Goal: Information Seeking & Learning: Compare options

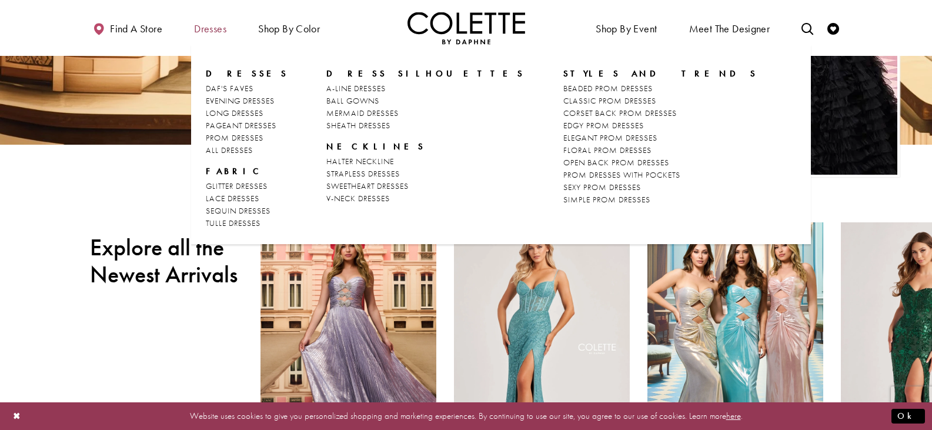
click at [210, 23] on span "Dresses" at bounding box center [210, 29] width 32 height 12
click at [229, 90] on span "DAF'S FAVES" at bounding box center [230, 88] width 48 height 11
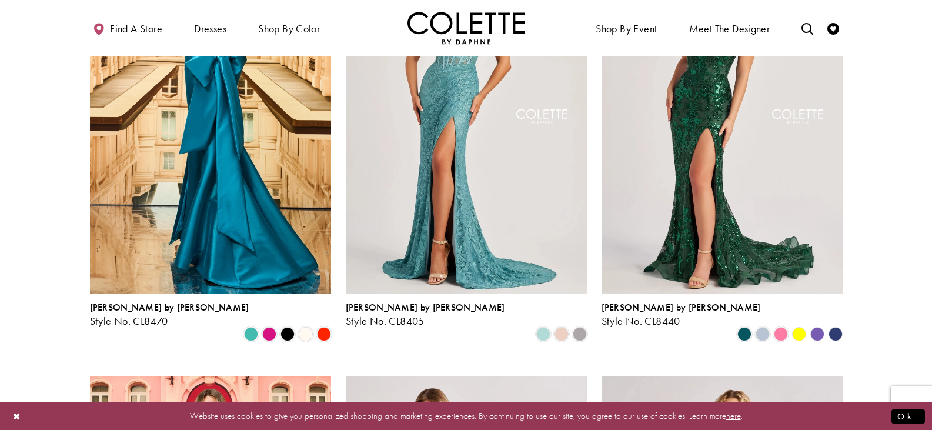
drag, startPoint x: 441, startPoint y: 172, endPoint x: 345, endPoint y: 212, distance: 104.6
click at [345, 212] on div "Colette by Daphne Style No. CL8405 Skip Color List #31a3192b77 to end Color Lis…" at bounding box center [466, 141] width 256 height 433
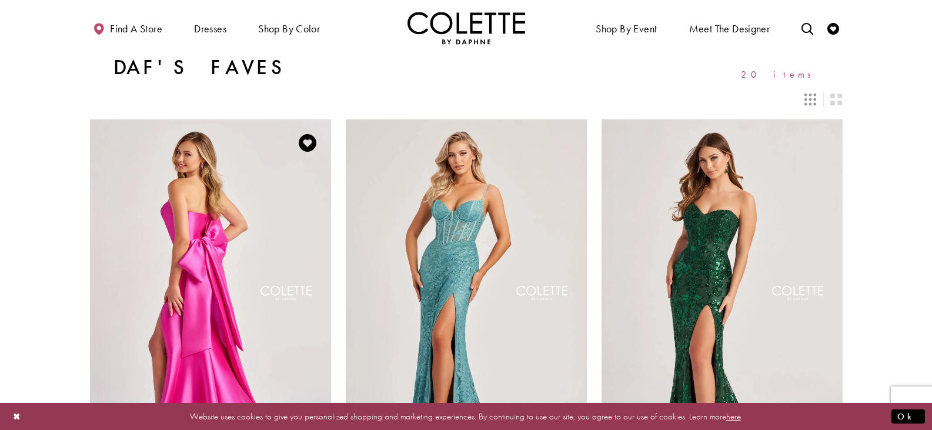
click at [262, 195] on img "Visit Colette by Daphne Style No. CL8470 Page" at bounding box center [210, 294] width 241 height 350
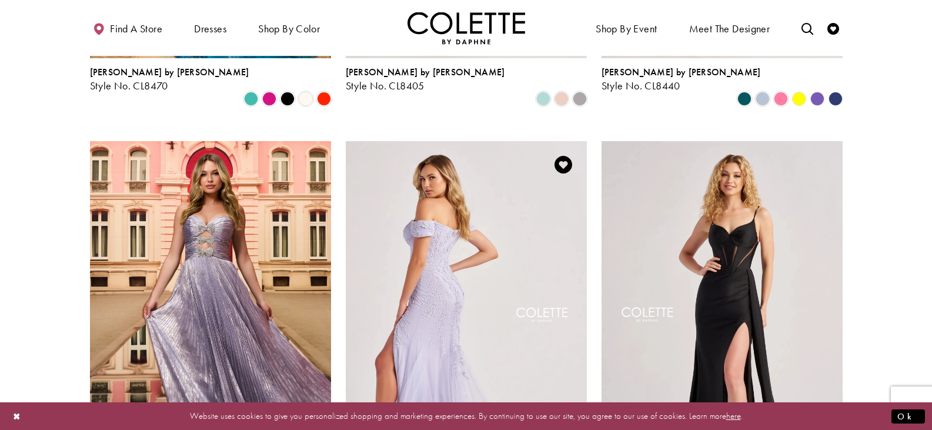
scroll to position [118, 0]
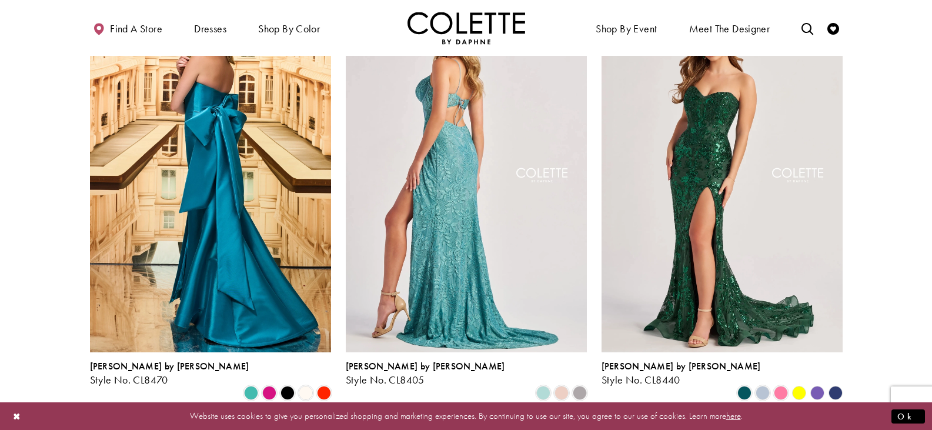
click at [475, 305] on img "Visit Colette by Daphne Style No. CL8405 Page" at bounding box center [466, 177] width 241 height 350
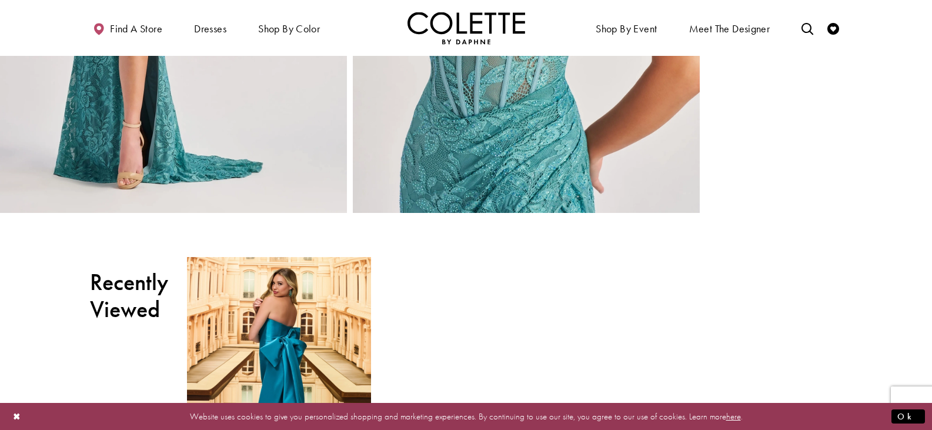
scroll to position [1999, 0]
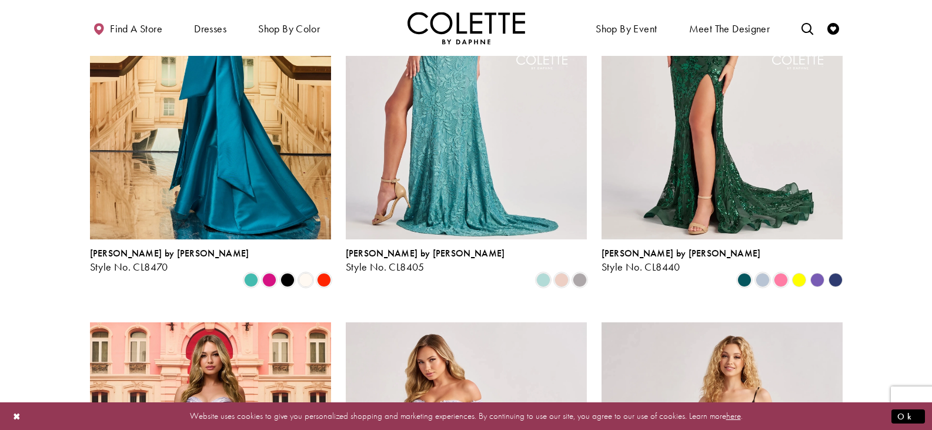
scroll to position [235, 0]
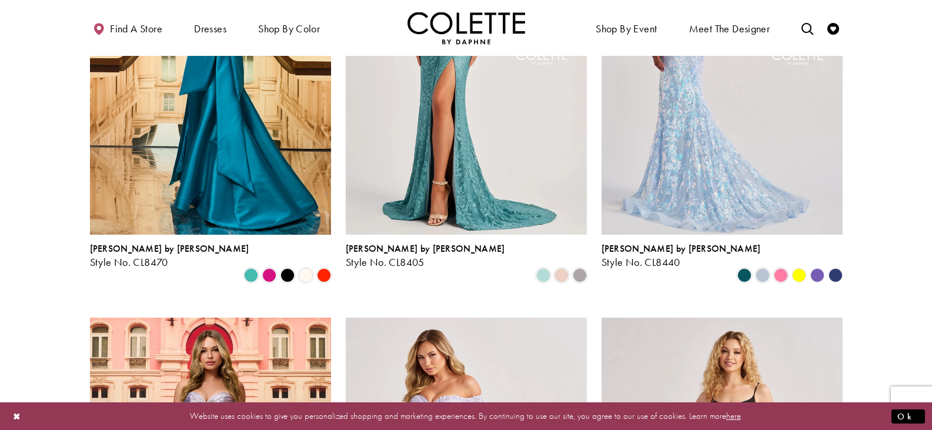
click at [661, 166] on img "Visit Colette by Daphne Style No. CL8440 Page" at bounding box center [721, 59] width 241 height 350
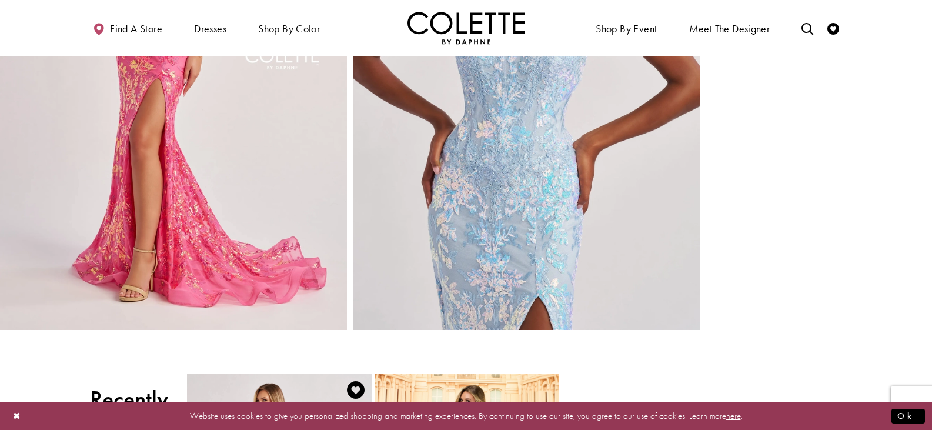
scroll to position [1294, 0]
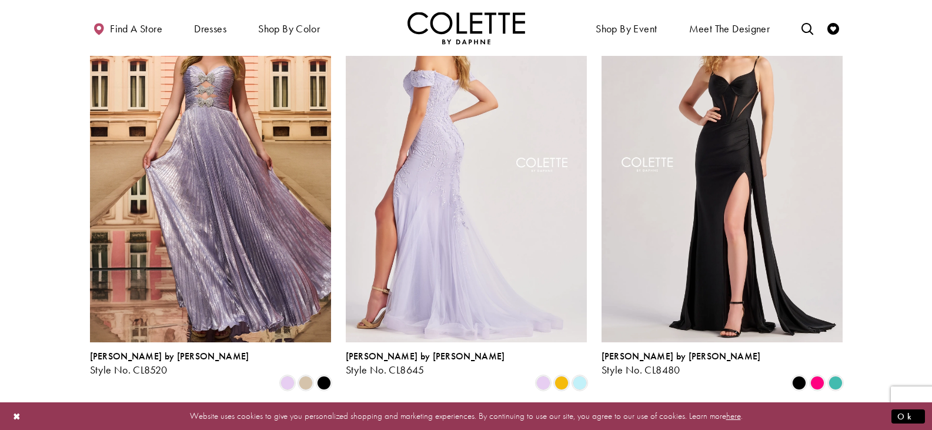
scroll to position [647, 0]
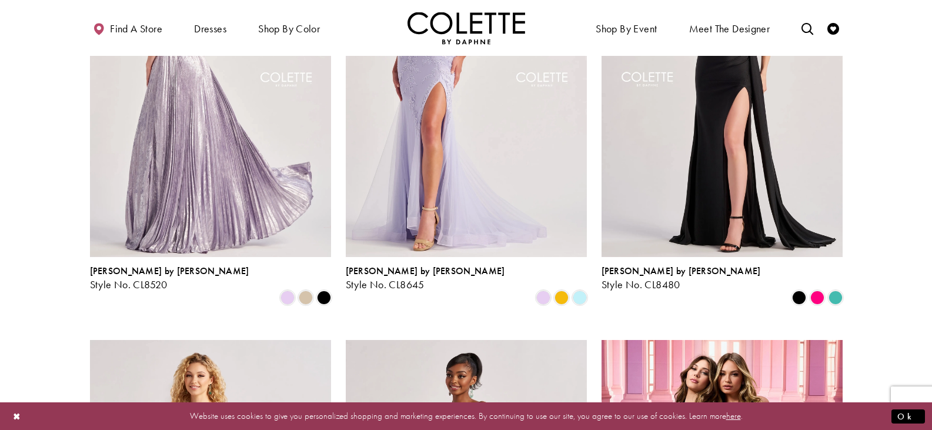
click at [198, 175] on img "Visit Colette by Daphne Style No. CL8520 Page" at bounding box center [210, 81] width 241 height 350
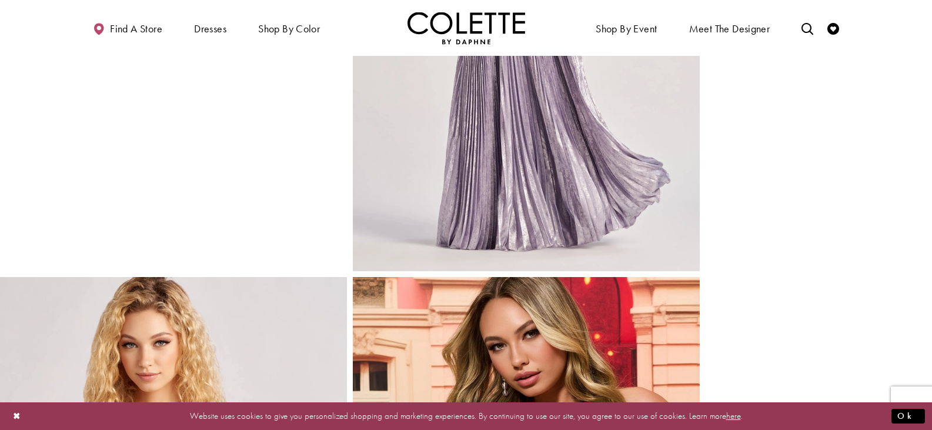
scroll to position [2058, 0]
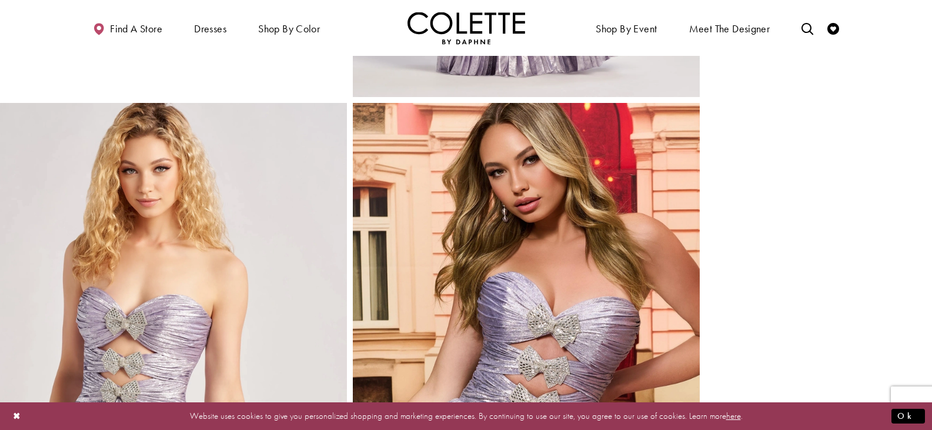
drag, startPoint x: 280, startPoint y: 289, endPoint x: 574, endPoint y: 216, distance: 302.9
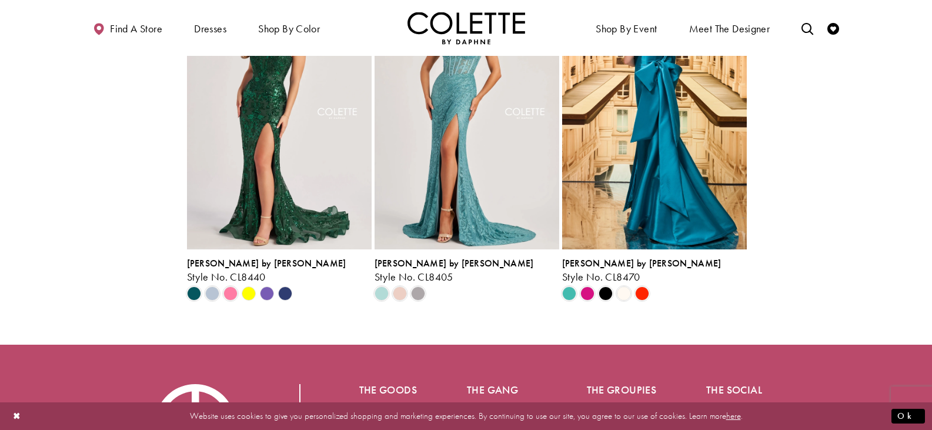
scroll to position [2763, 0]
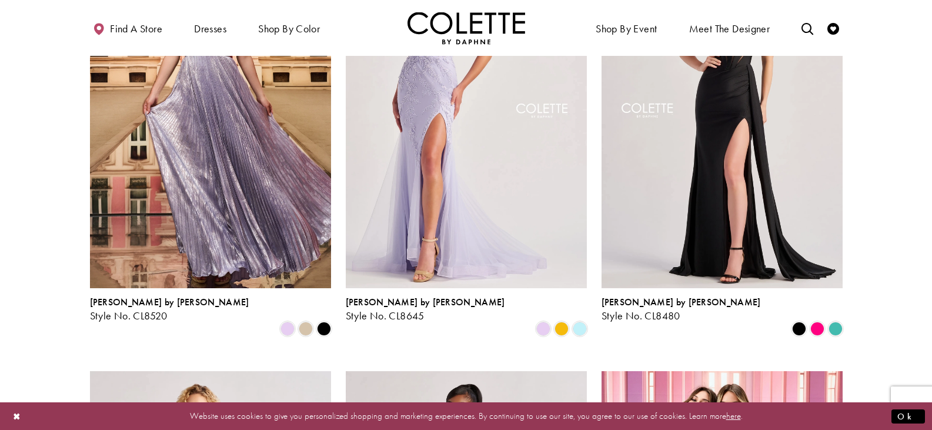
scroll to position [647, 0]
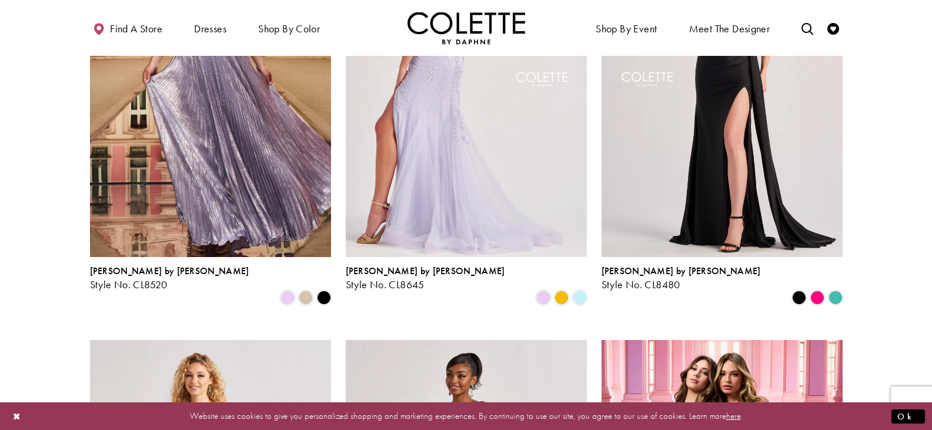
click at [470, 185] on img "Visit Colette by Daphne Style No. CL8645 Page" at bounding box center [466, 81] width 241 height 350
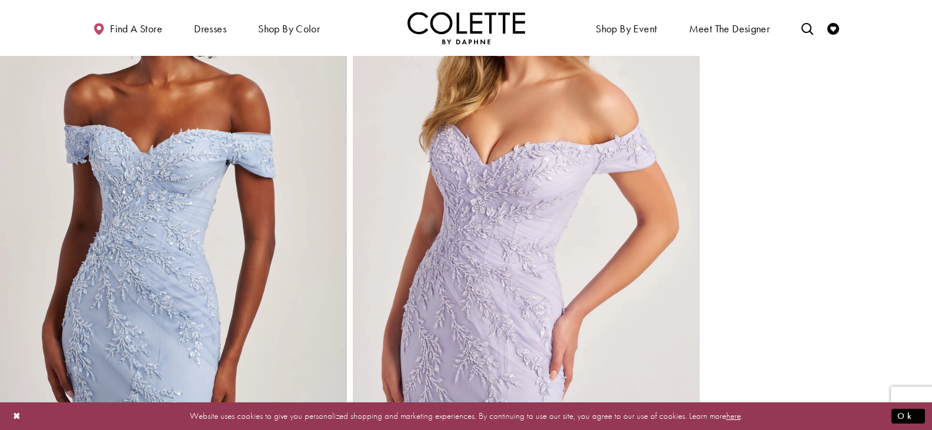
scroll to position [1940, 0]
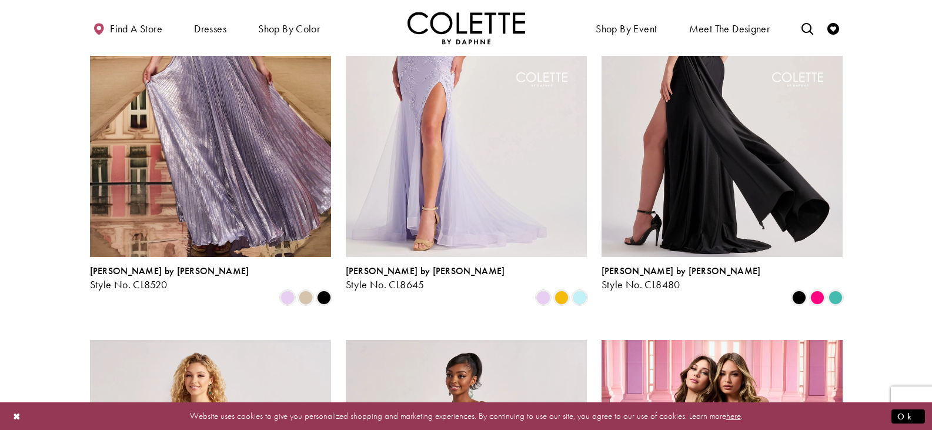
click at [690, 163] on img "Visit Colette by Daphne Style No. CL8480 Page" at bounding box center [721, 81] width 241 height 350
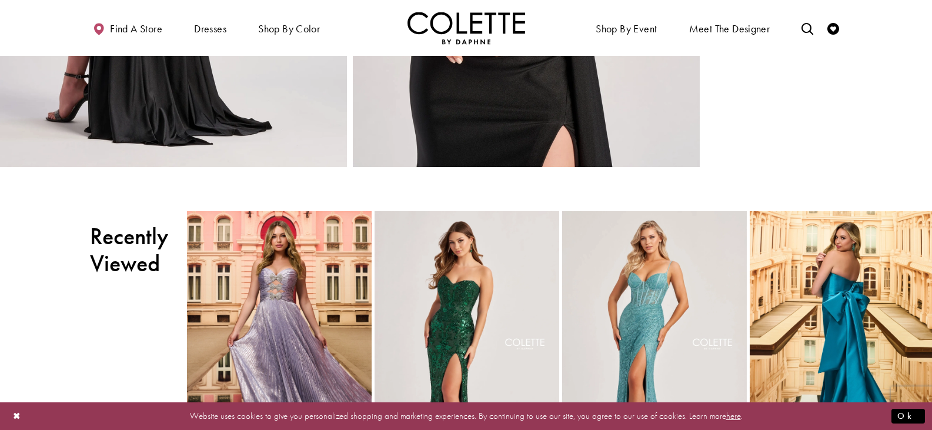
scroll to position [2352, 0]
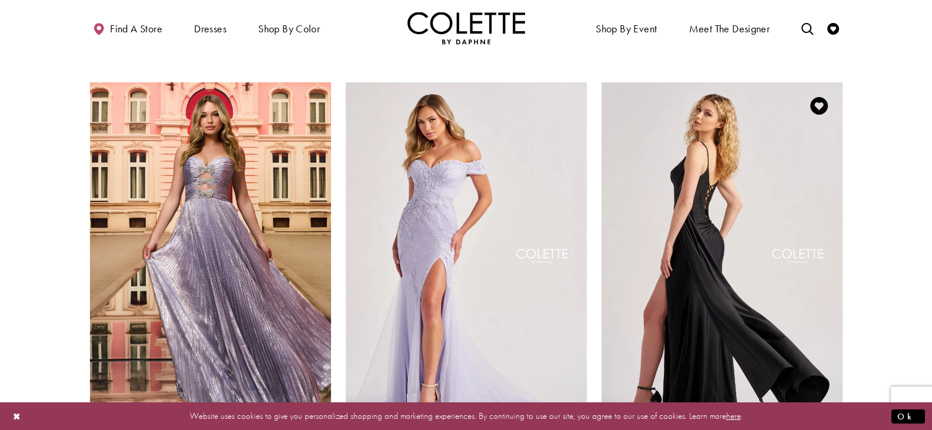
scroll to position [706, 0]
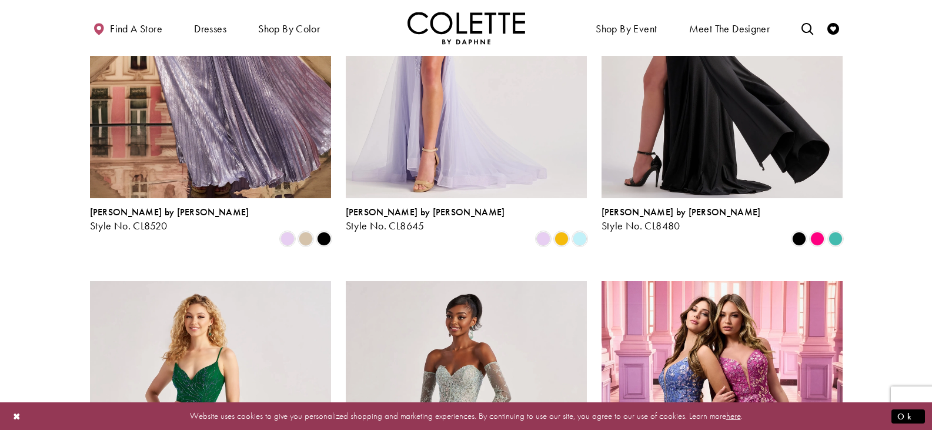
click at [788, 130] on img "Visit Colette by Daphne Style No. CL8480 Page" at bounding box center [721, 22] width 241 height 350
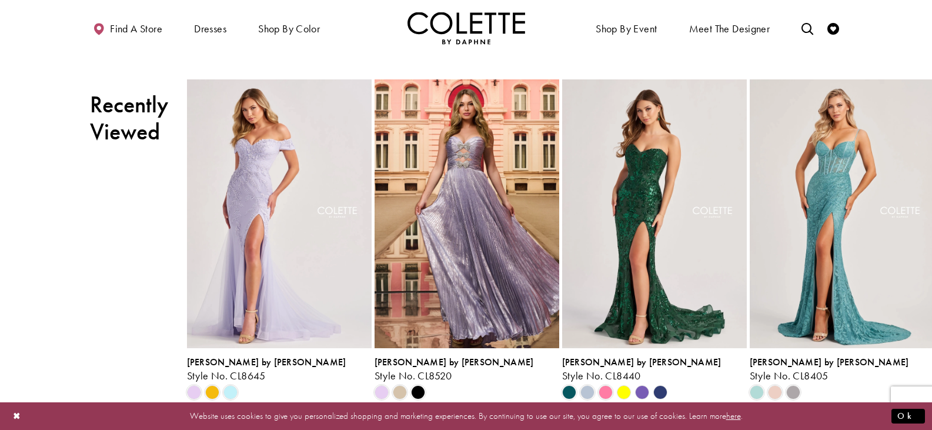
scroll to position [2175, 0]
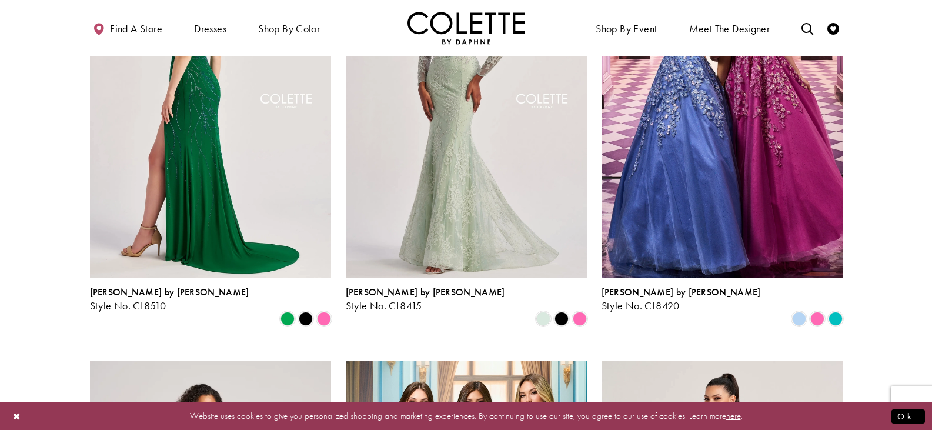
click at [264, 173] on img "Visit Colette by Daphne Style No. CL8510 Page" at bounding box center [210, 103] width 241 height 350
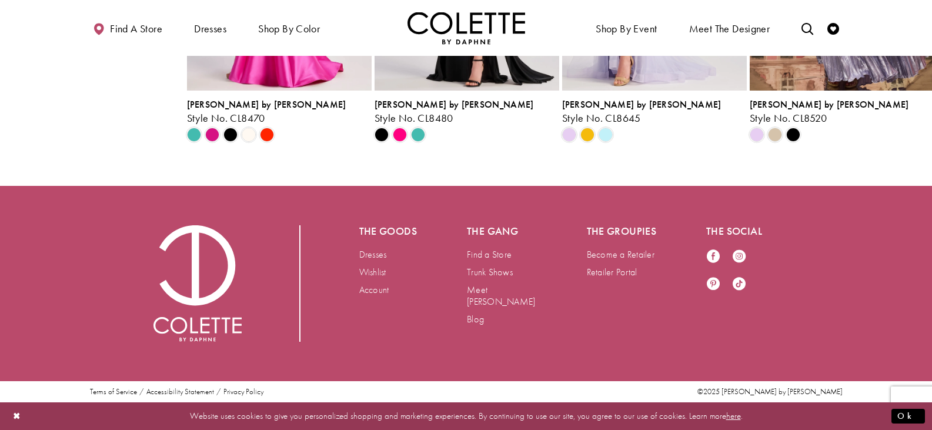
scroll to position [1881, 0]
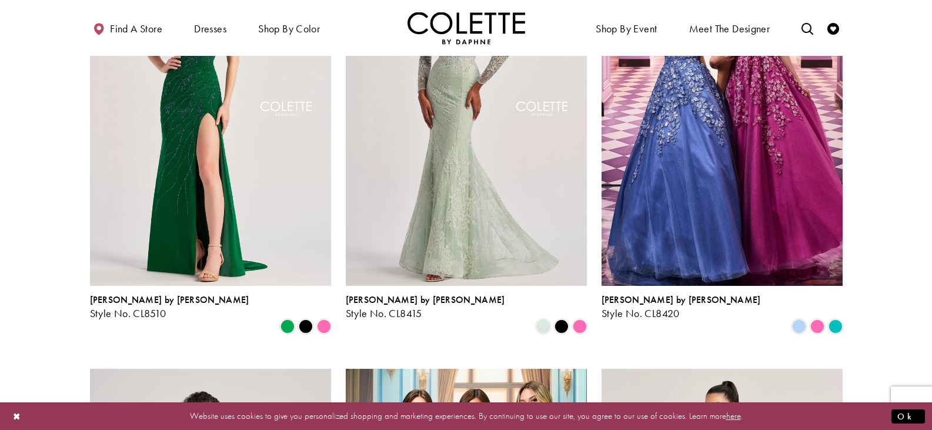
scroll to position [941, 0]
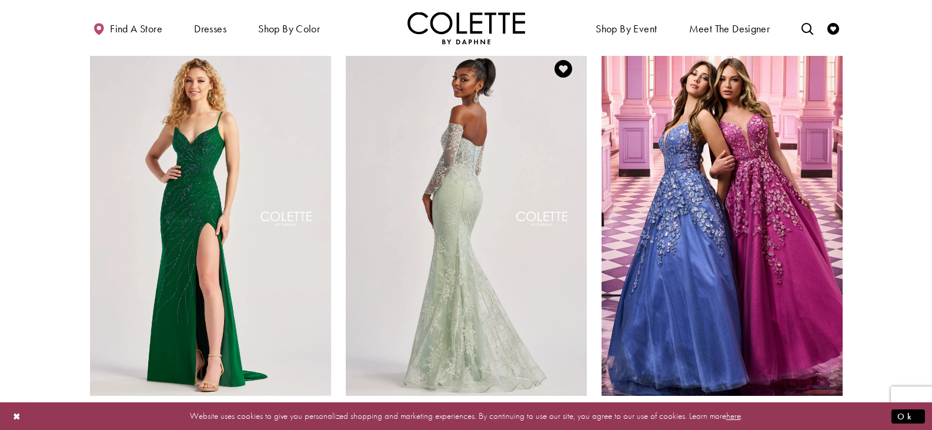
click at [460, 296] on img "Visit Colette by Daphne Style No. CL8415 Page" at bounding box center [466, 220] width 241 height 350
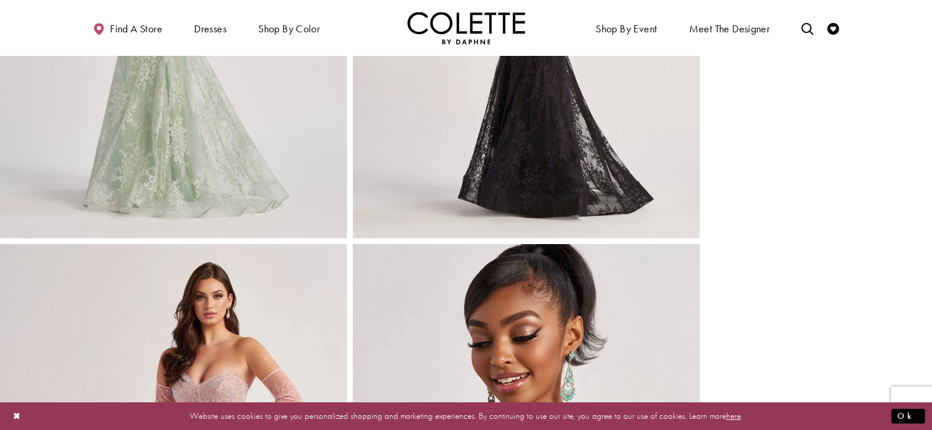
scroll to position [861, 0]
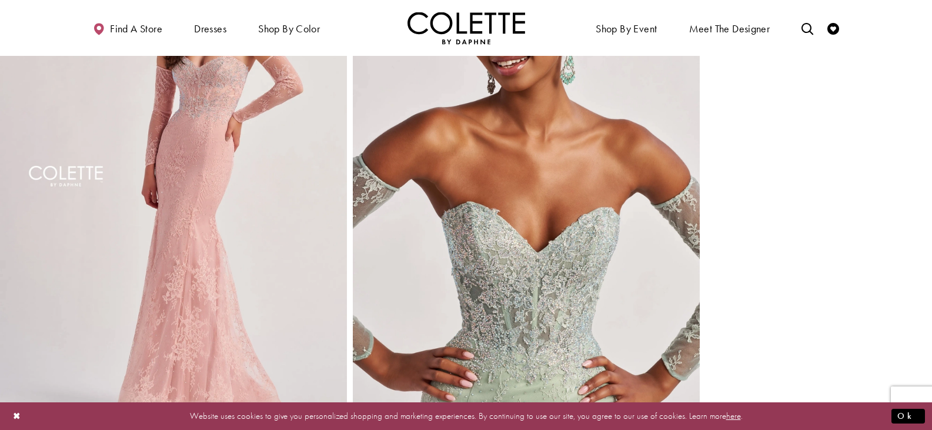
scroll to position [1560, 0]
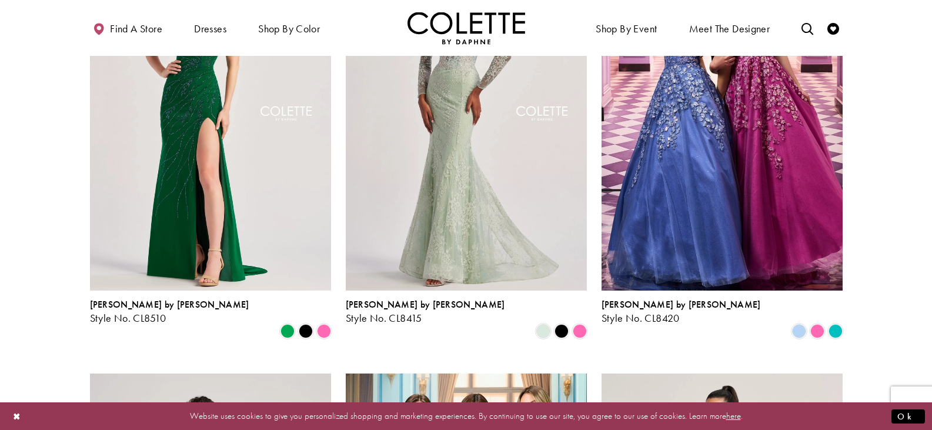
scroll to position [1059, 0]
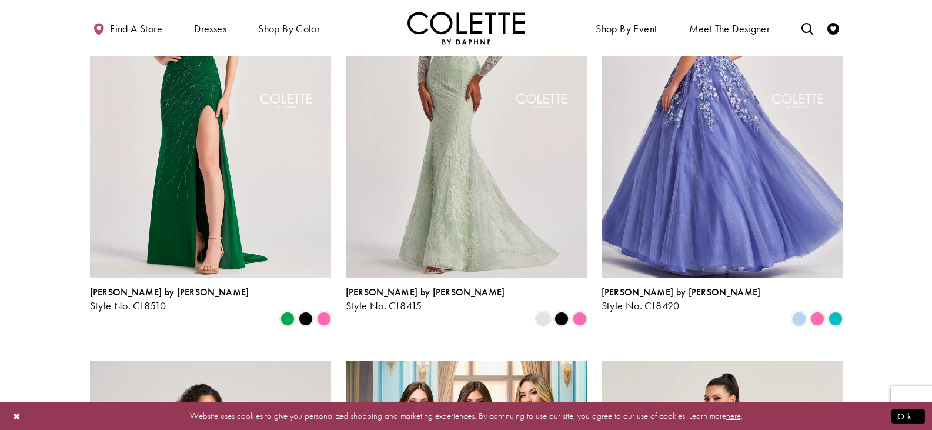
click at [657, 214] on img "Visit Colette by Daphne Style No. CL8420 Page" at bounding box center [721, 103] width 241 height 350
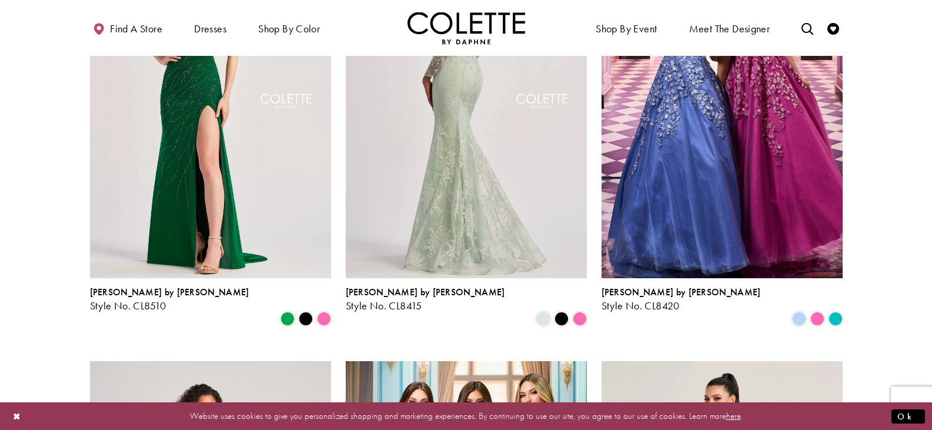
click at [389, 187] on img "Visit Colette by Daphne Style No. CL8415 Page" at bounding box center [466, 103] width 241 height 350
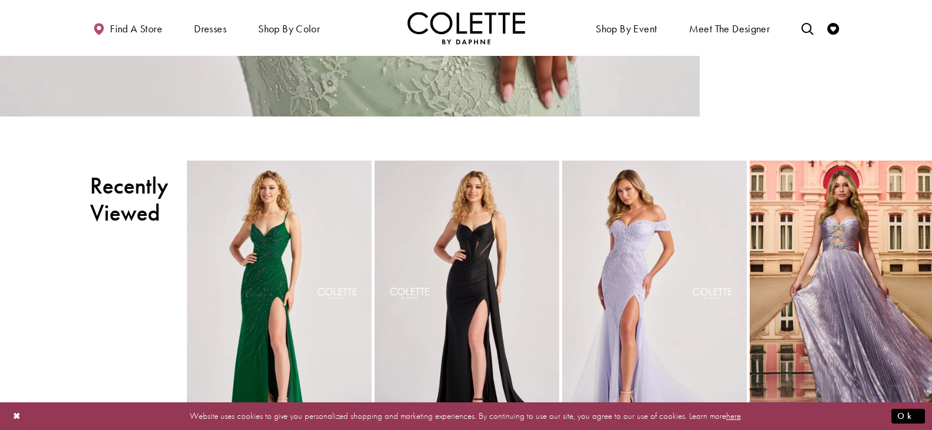
scroll to position [2881, 0]
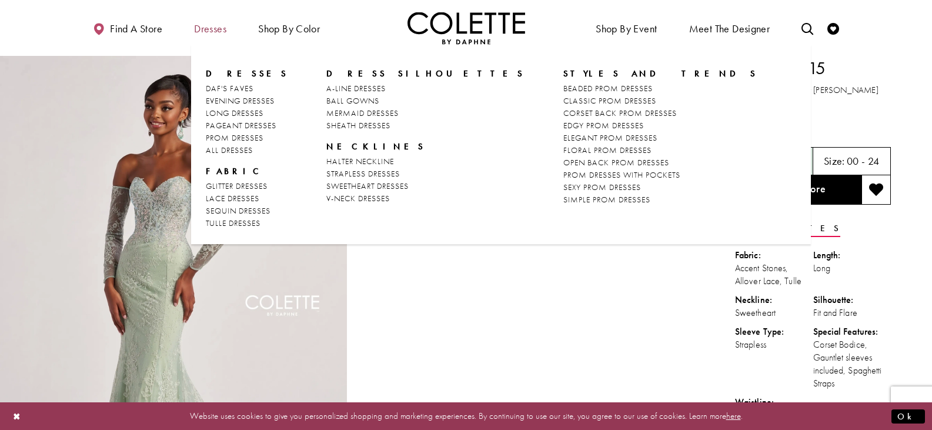
click at [199, 21] on span "Dresses" at bounding box center [210, 28] width 38 height 32
click at [237, 153] on span "ALL DRESSES" at bounding box center [229, 150] width 47 height 11
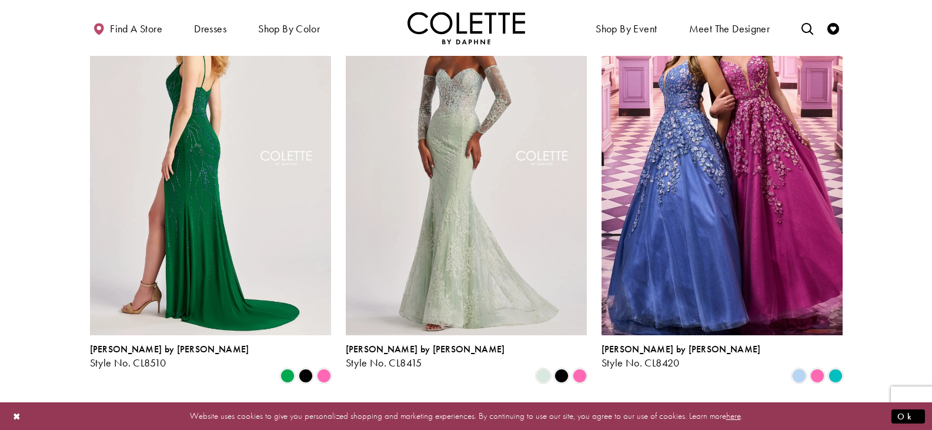
scroll to position [1000, 0]
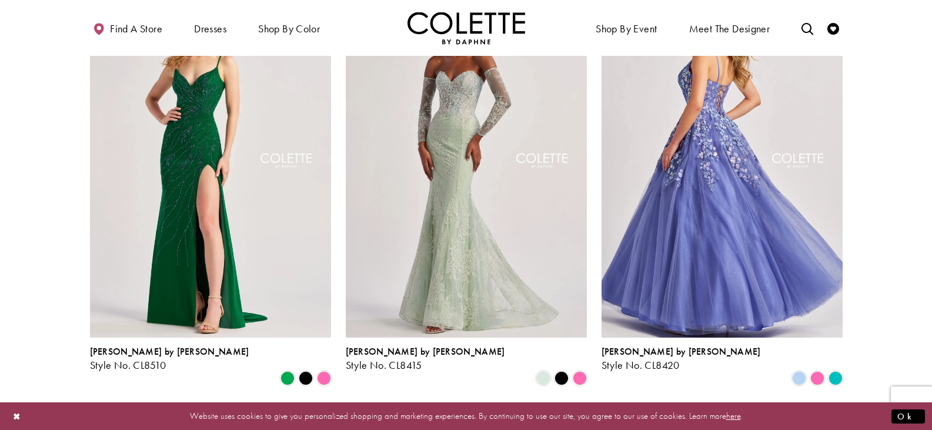
click at [721, 228] on img "Visit Colette by Daphne Style No. CL8420 Page" at bounding box center [721, 162] width 241 height 350
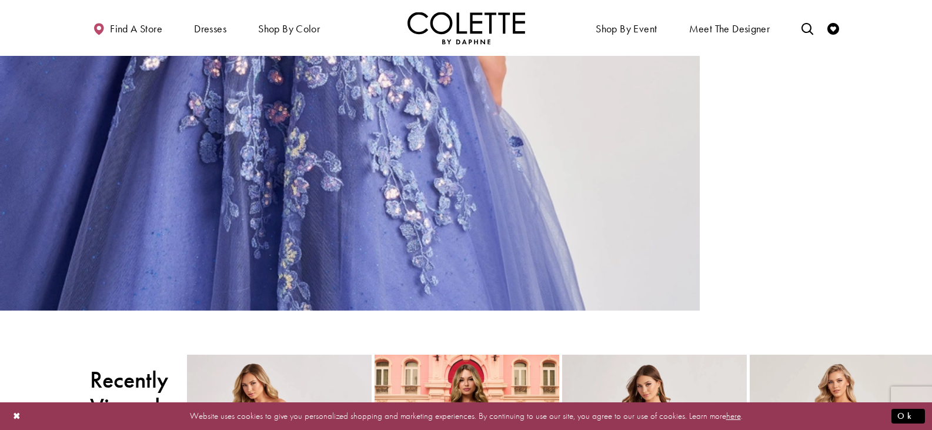
scroll to position [2881, 0]
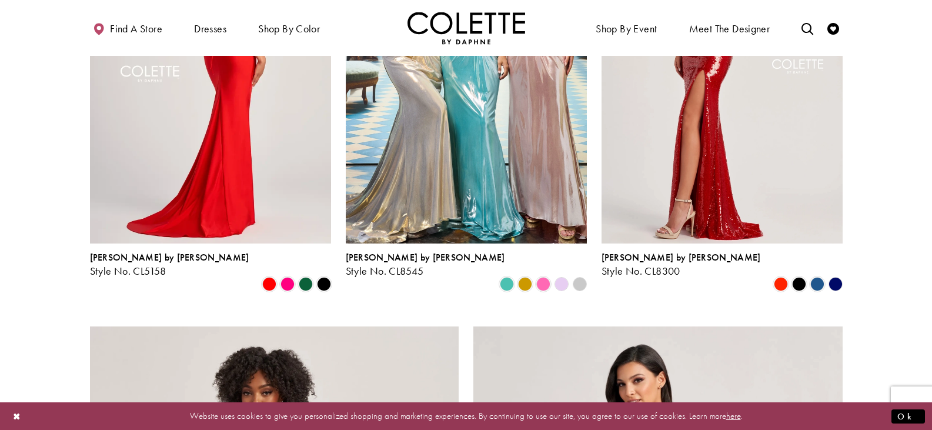
scroll to position [1529, 0]
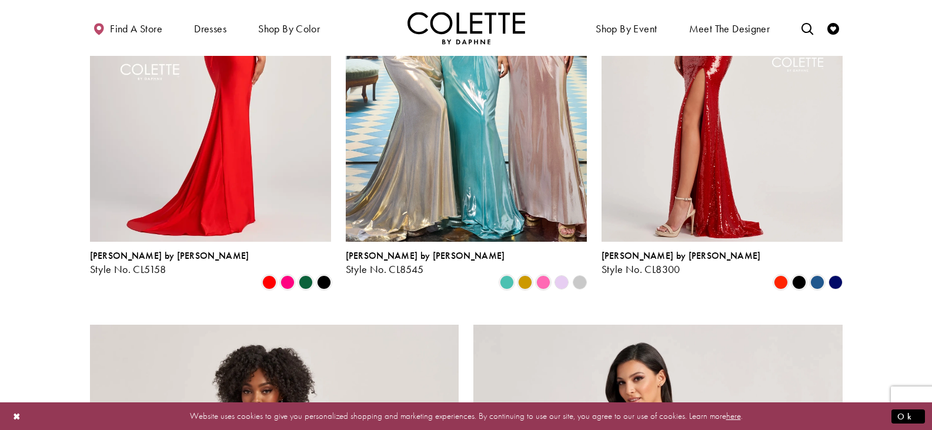
click at [209, 133] on img "Visit Colette by Daphne Style No. CL5158 Page" at bounding box center [210, 66] width 241 height 350
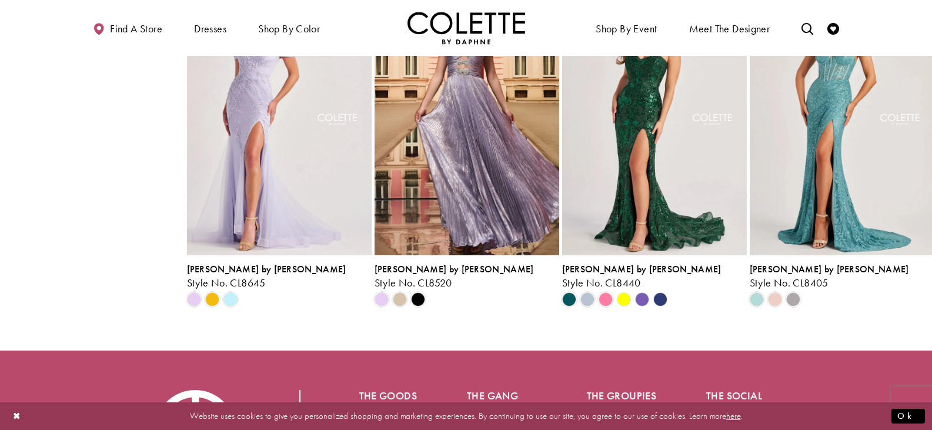
scroll to position [2742, 0]
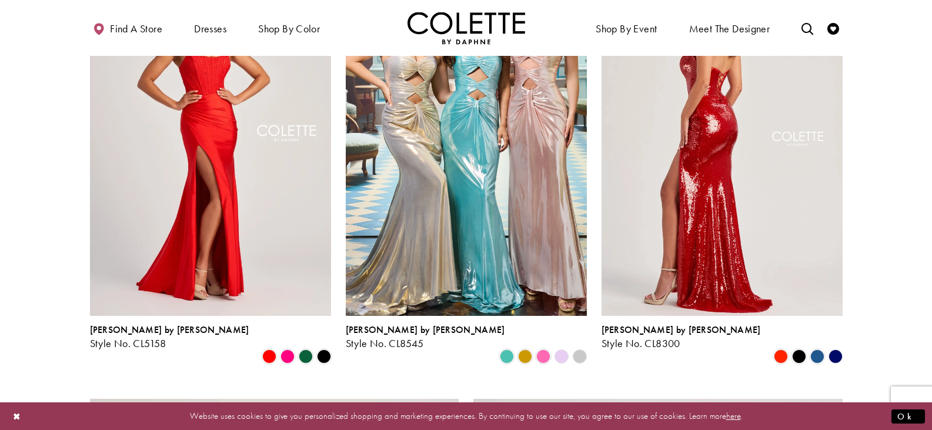
scroll to position [1470, 0]
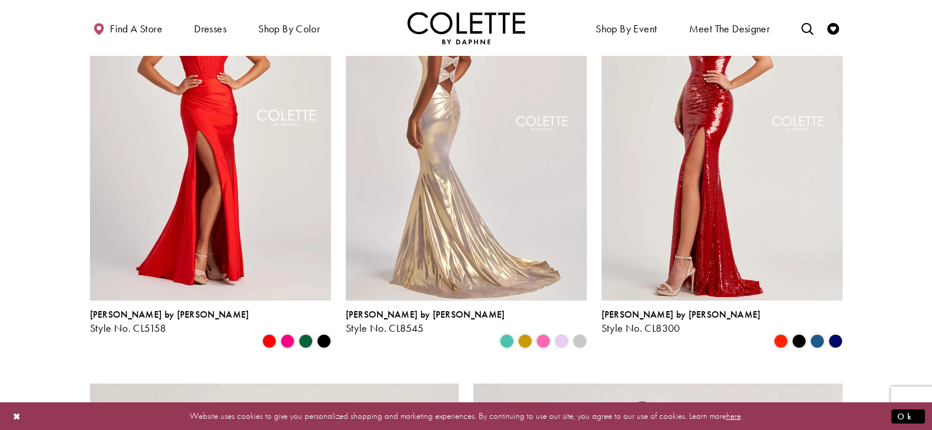
click at [467, 205] on img "Visit Colette by Daphne Style No. CL8545 Page" at bounding box center [466, 125] width 241 height 350
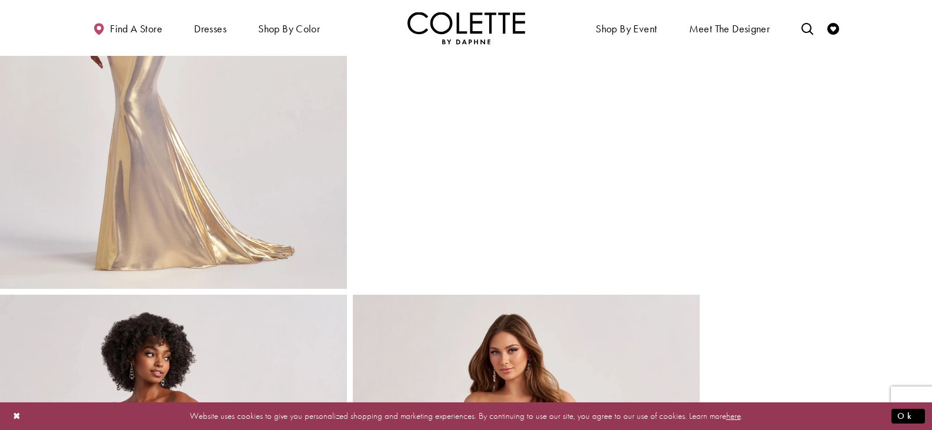
scroll to position [1352, 0]
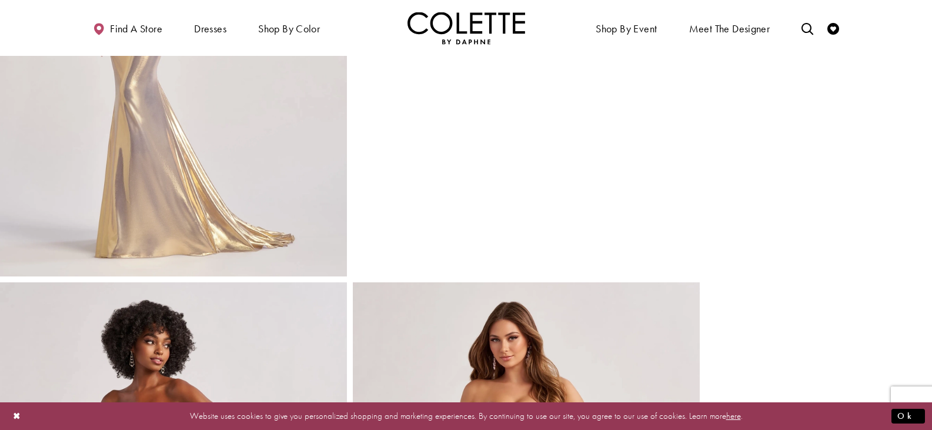
drag, startPoint x: 342, startPoint y: 248, endPoint x: 301, endPoint y: 227, distance: 46.0
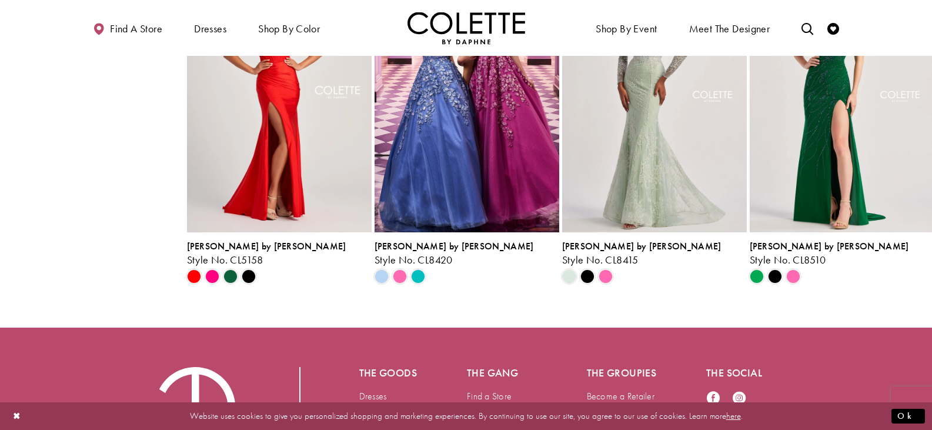
scroll to position [3293, 0]
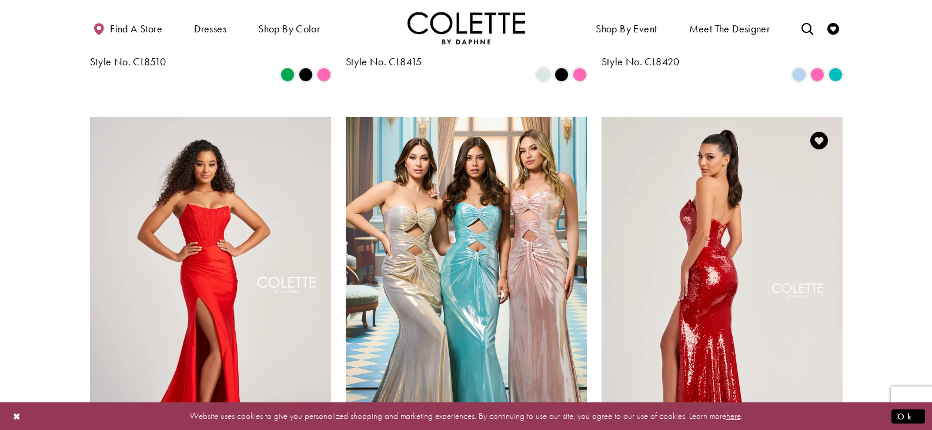
scroll to position [1470, 0]
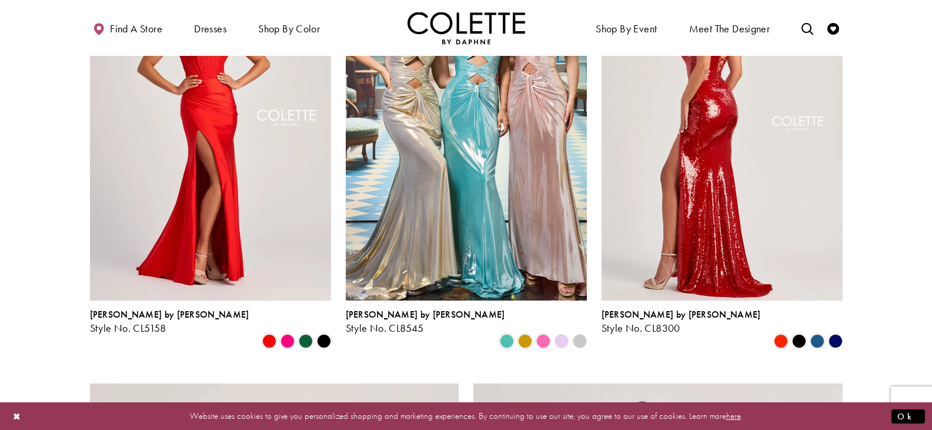
click at [713, 195] on img "Visit Colette by Daphne Style No. CL8300 Page" at bounding box center [721, 125] width 241 height 350
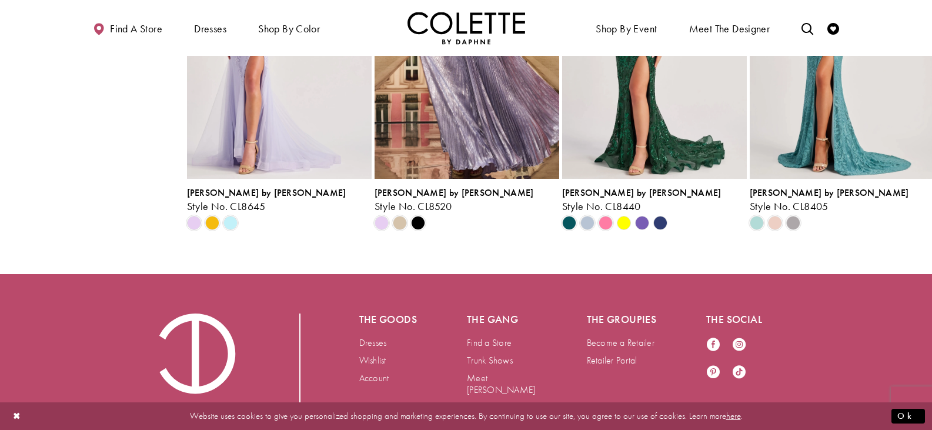
scroll to position [3351, 0]
